Goal: Communication & Community: Participate in discussion

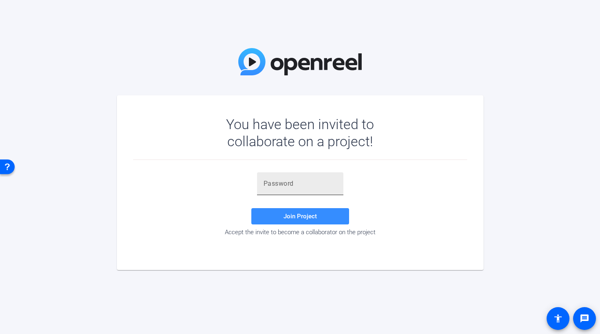
click at [270, 183] on input "text" at bounding box center [300, 184] width 73 height 10
paste input ")A}JFb"
type input ")A}JFb"
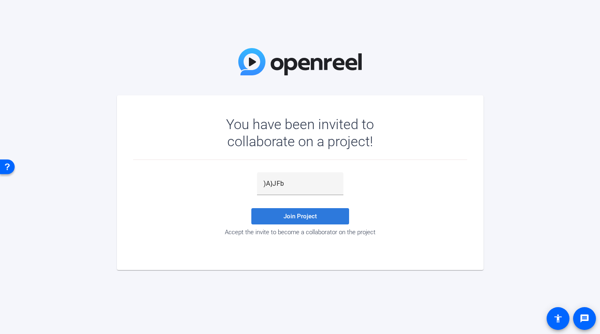
click at [308, 218] on span "Join Project" at bounding box center [299, 216] width 33 height 7
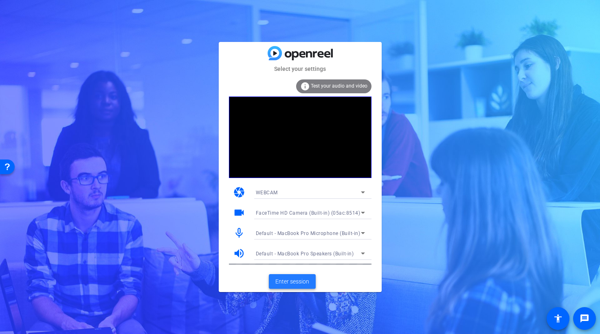
click at [301, 281] on span "Enter session" at bounding box center [292, 281] width 34 height 9
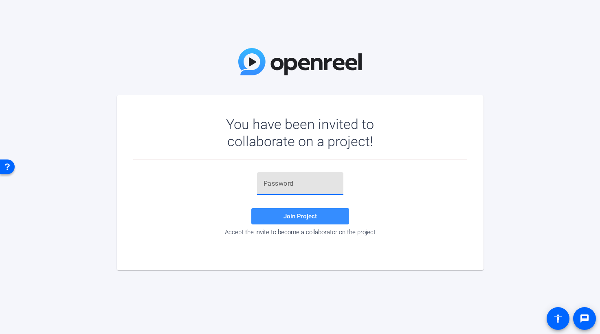
click at [271, 187] on input "text" at bounding box center [300, 184] width 73 height 10
paste input ")A}JFb"
type input ")A}JFb"
click at [299, 214] on span "Join Project" at bounding box center [299, 216] width 33 height 7
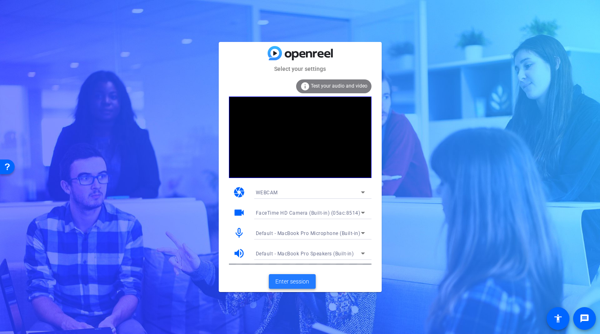
click at [298, 282] on span "Enter session" at bounding box center [292, 281] width 34 height 9
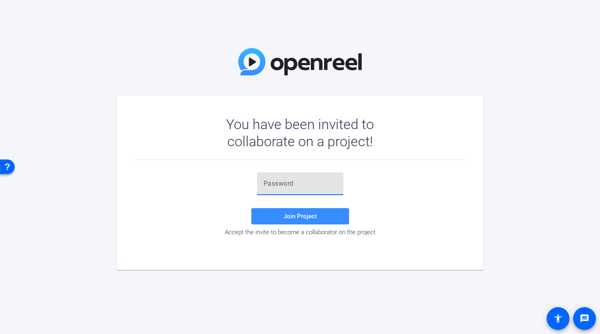
click at [277, 182] on input "text" at bounding box center [300, 184] width 73 height 10
paste input "A^qpQf"
type input "A^qpQf"
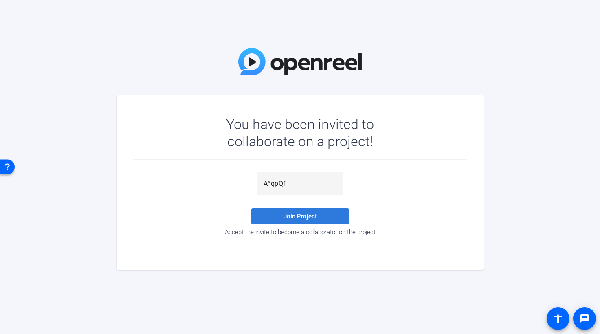
click at [299, 218] on span "Join Project" at bounding box center [299, 216] width 33 height 7
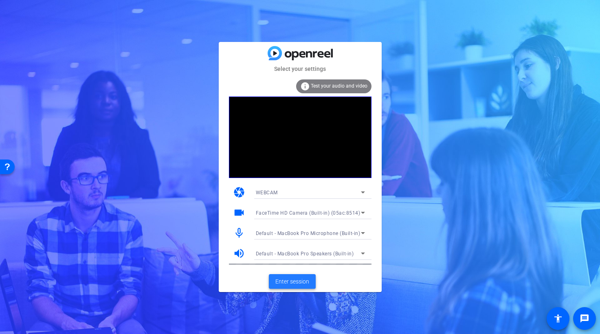
click at [299, 283] on span "Enter session" at bounding box center [292, 281] width 34 height 9
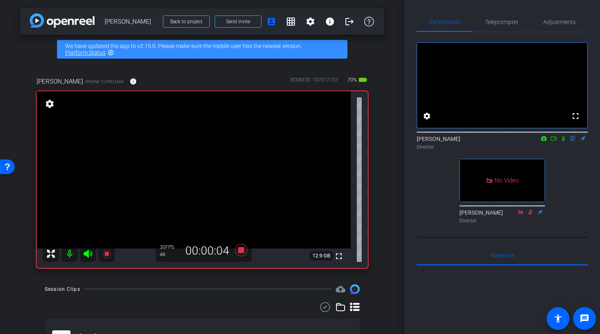
click at [564, 141] on icon at bounding box center [563, 138] width 3 height 5
click at [564, 141] on icon at bounding box center [563, 139] width 7 height 6
click at [565, 141] on icon at bounding box center [563, 139] width 7 height 6
click at [554, 141] on icon at bounding box center [554, 138] width 6 height 4
click at [574, 141] on icon at bounding box center [573, 138] width 4 height 5
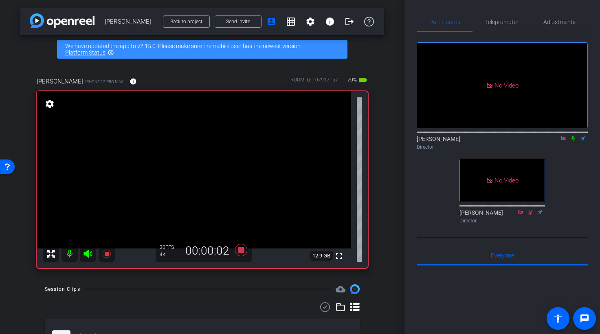
click at [575, 141] on icon at bounding box center [573, 139] width 7 height 6
click at [574, 141] on icon at bounding box center [573, 138] width 4 height 5
click at [574, 141] on icon at bounding box center [572, 138] width 3 height 5
click at [574, 141] on icon at bounding box center [573, 139] width 7 height 6
click at [575, 141] on icon at bounding box center [573, 139] width 7 height 6
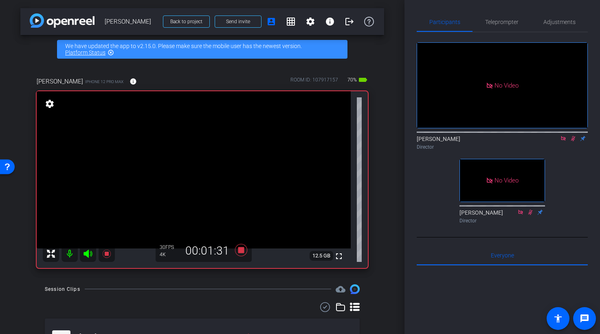
click at [572, 141] on icon at bounding box center [573, 139] width 7 height 6
click at [574, 141] on icon at bounding box center [573, 139] width 7 height 6
click at [573, 141] on icon at bounding box center [573, 139] width 7 height 6
click at [574, 141] on icon at bounding box center [573, 139] width 7 height 6
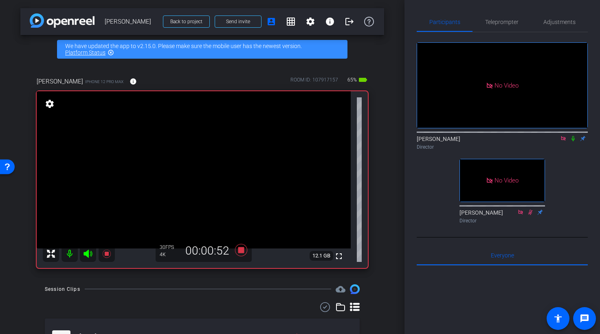
click at [574, 141] on icon at bounding box center [573, 139] width 7 height 6
click at [573, 141] on icon at bounding box center [573, 138] width 4 height 5
click at [575, 141] on icon at bounding box center [573, 139] width 7 height 6
click at [576, 141] on icon at bounding box center [573, 139] width 7 height 6
click at [575, 141] on icon at bounding box center [573, 139] width 7 height 6
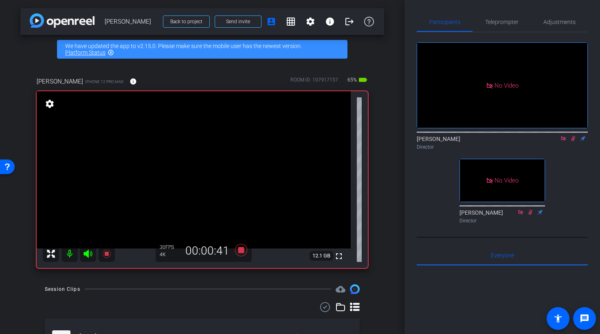
click at [573, 141] on icon at bounding box center [573, 139] width 7 height 6
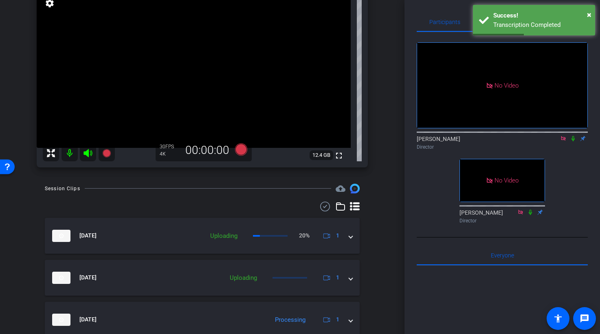
scroll to position [100, 0]
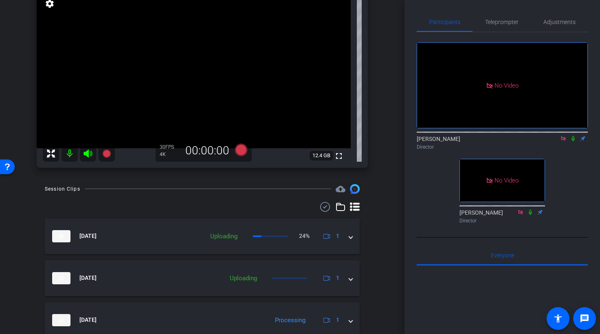
click at [562, 141] on icon at bounding box center [563, 139] width 7 height 6
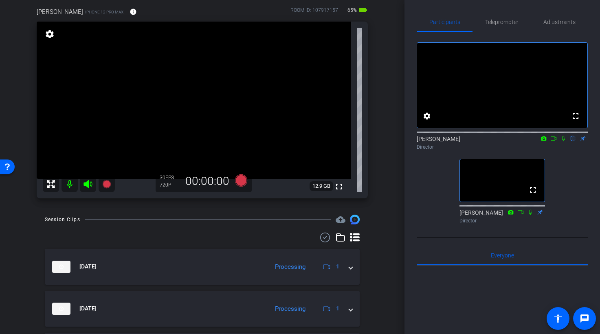
scroll to position [74, 0]
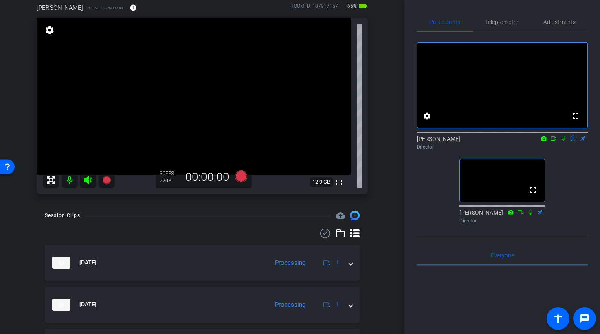
click at [381, 208] on div "arrow_back [PERSON_NAME] Back to project Send invite account_box grid_on settin…" at bounding box center [202, 93] width 404 height 334
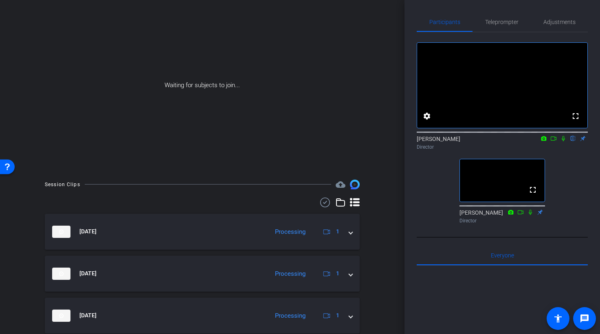
scroll to position [0, 0]
